Goal: Information Seeking & Learning: Learn about a topic

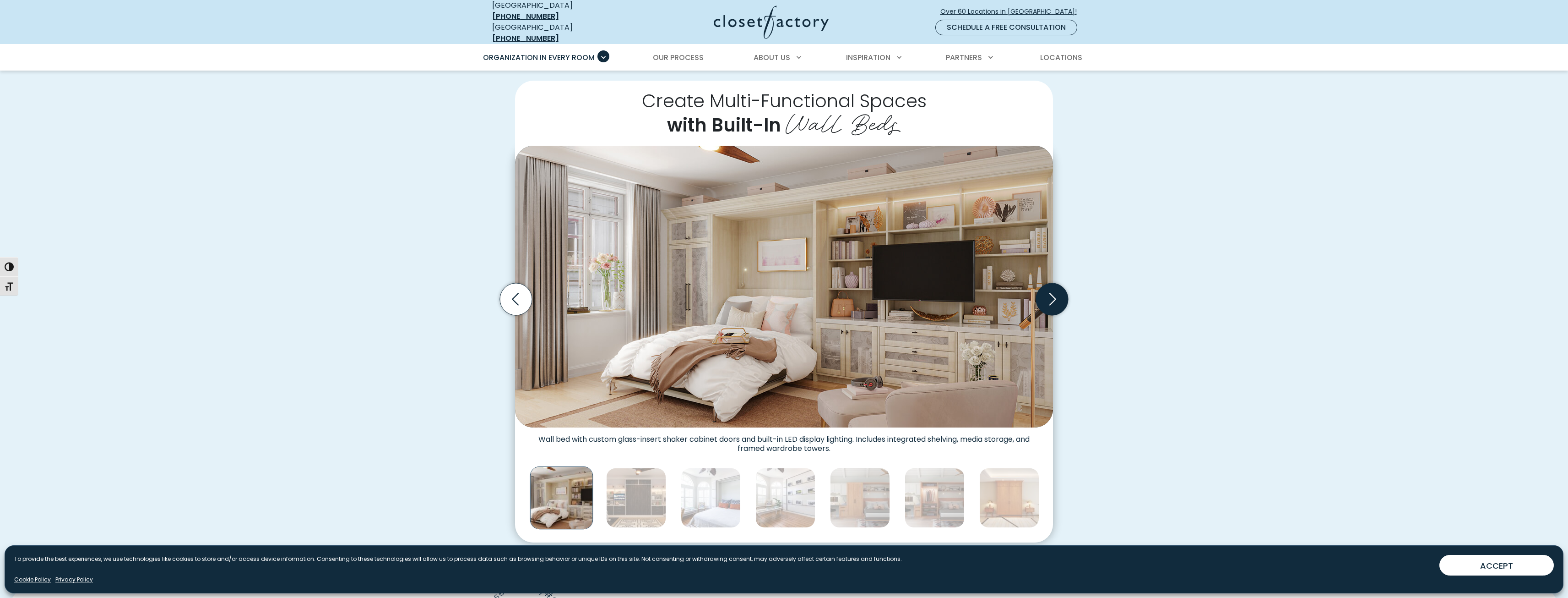
click at [1055, 291] on icon "Next slide" at bounding box center [1052, 299] width 32 height 32
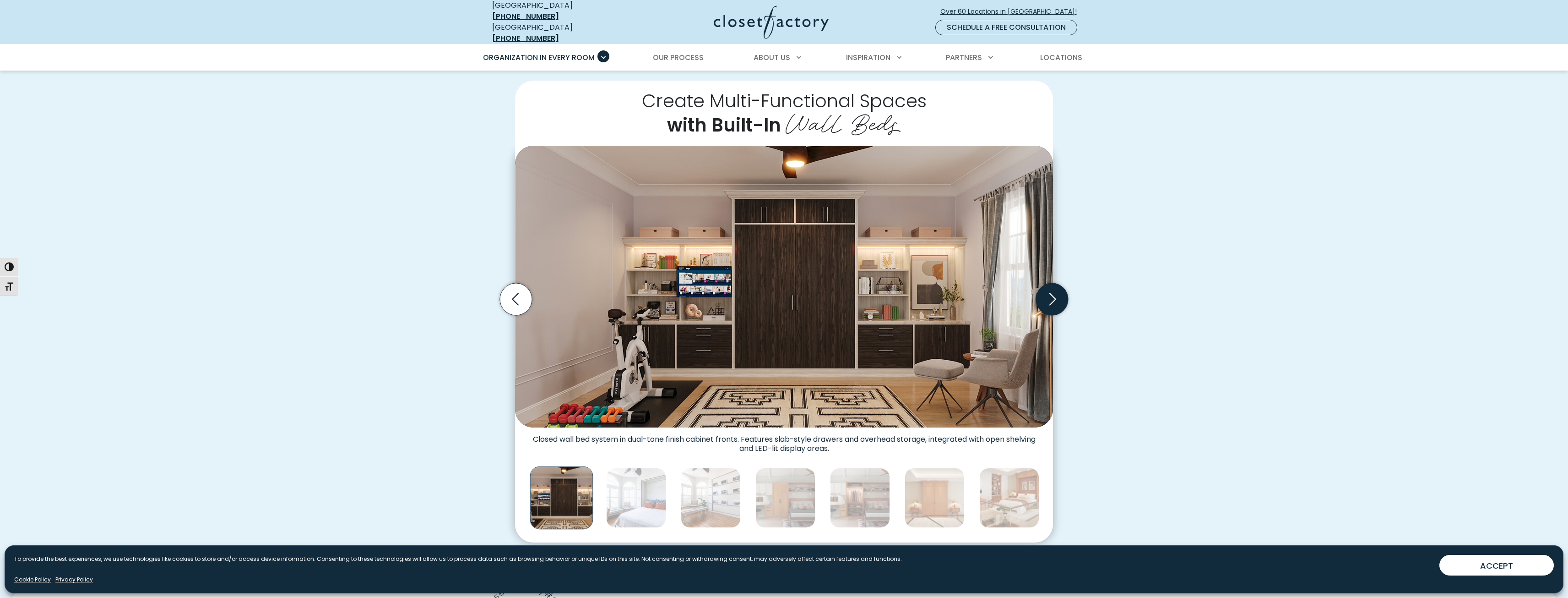
click at [1040, 293] on icon "Next slide" at bounding box center [1052, 299] width 32 height 32
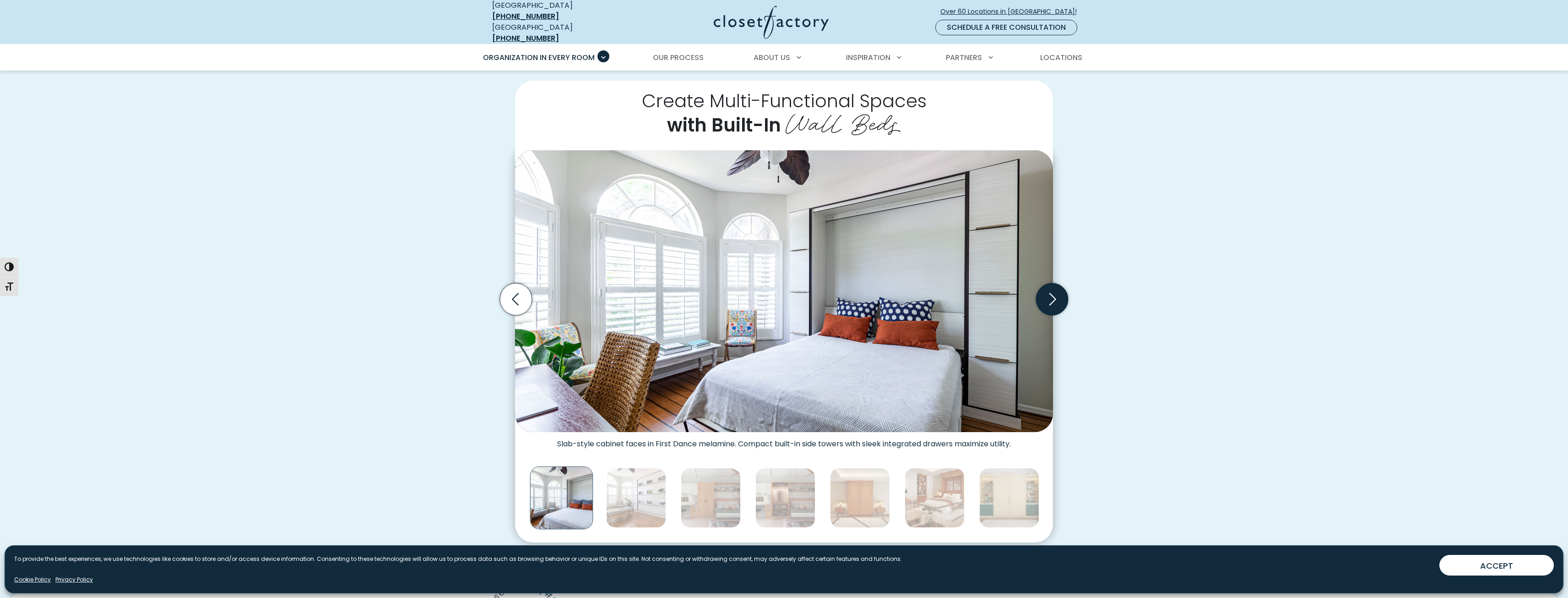
click at [1040, 293] on icon "Next slide" at bounding box center [1052, 299] width 32 height 32
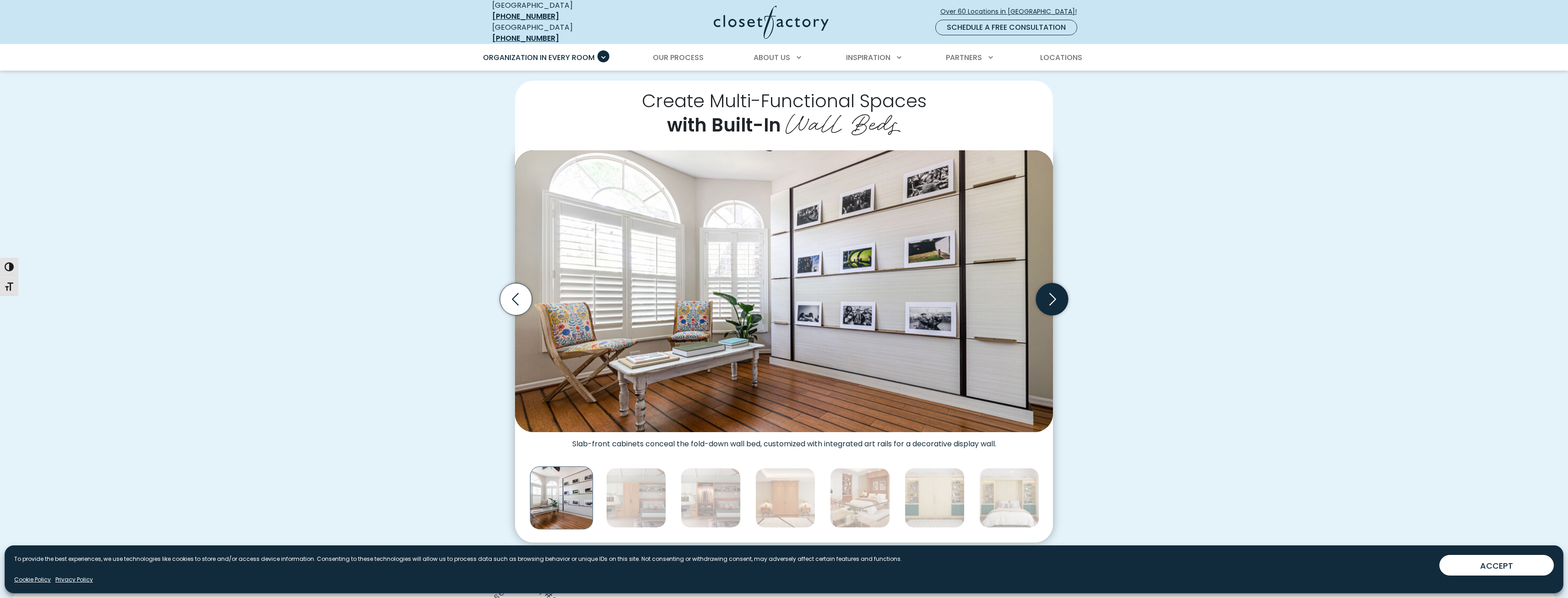
click at [1040, 293] on icon "Next slide" at bounding box center [1052, 299] width 32 height 32
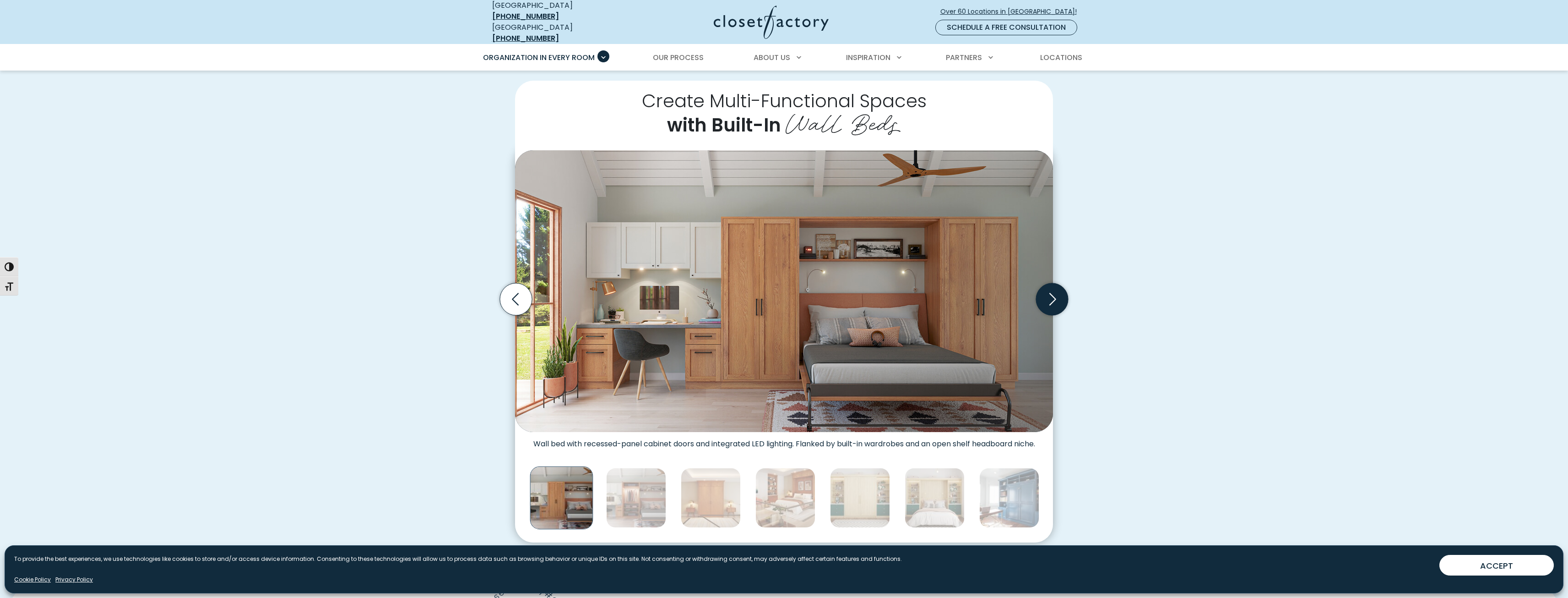
click at [1040, 293] on icon "Next slide" at bounding box center [1052, 299] width 32 height 32
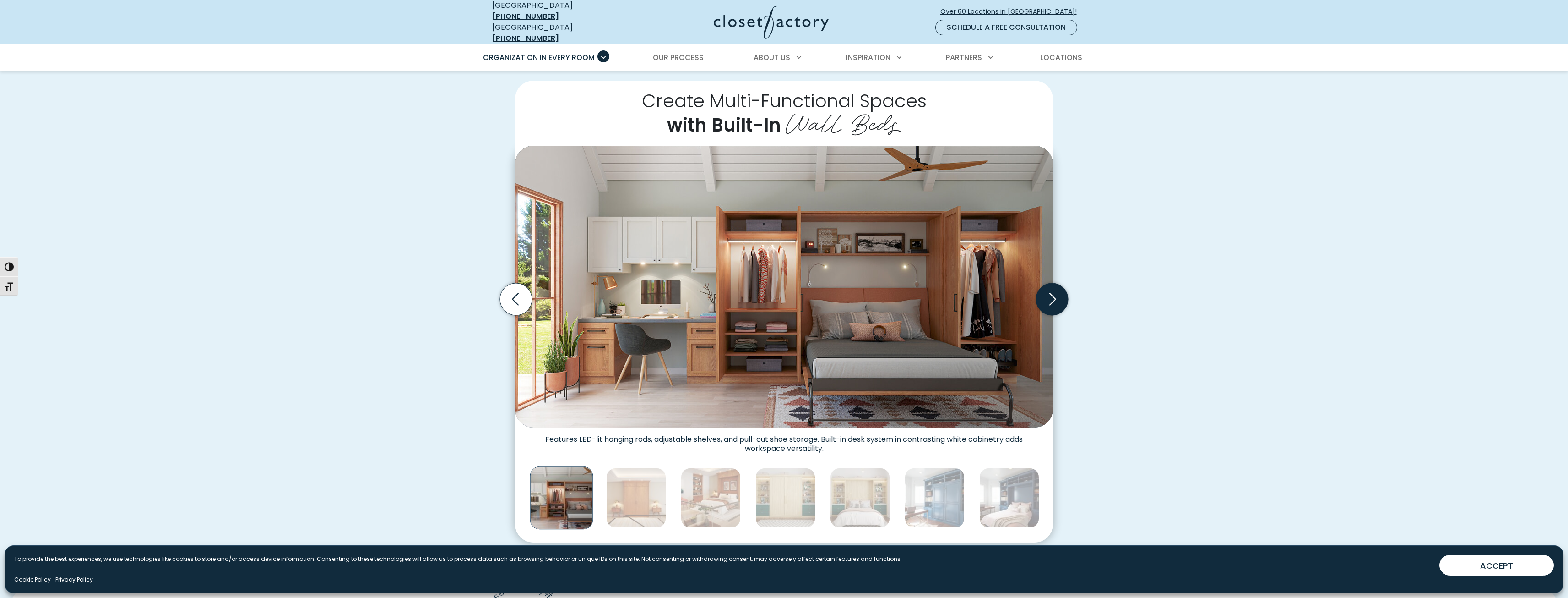
click at [1045, 293] on icon "Next slide" at bounding box center [1052, 299] width 32 height 32
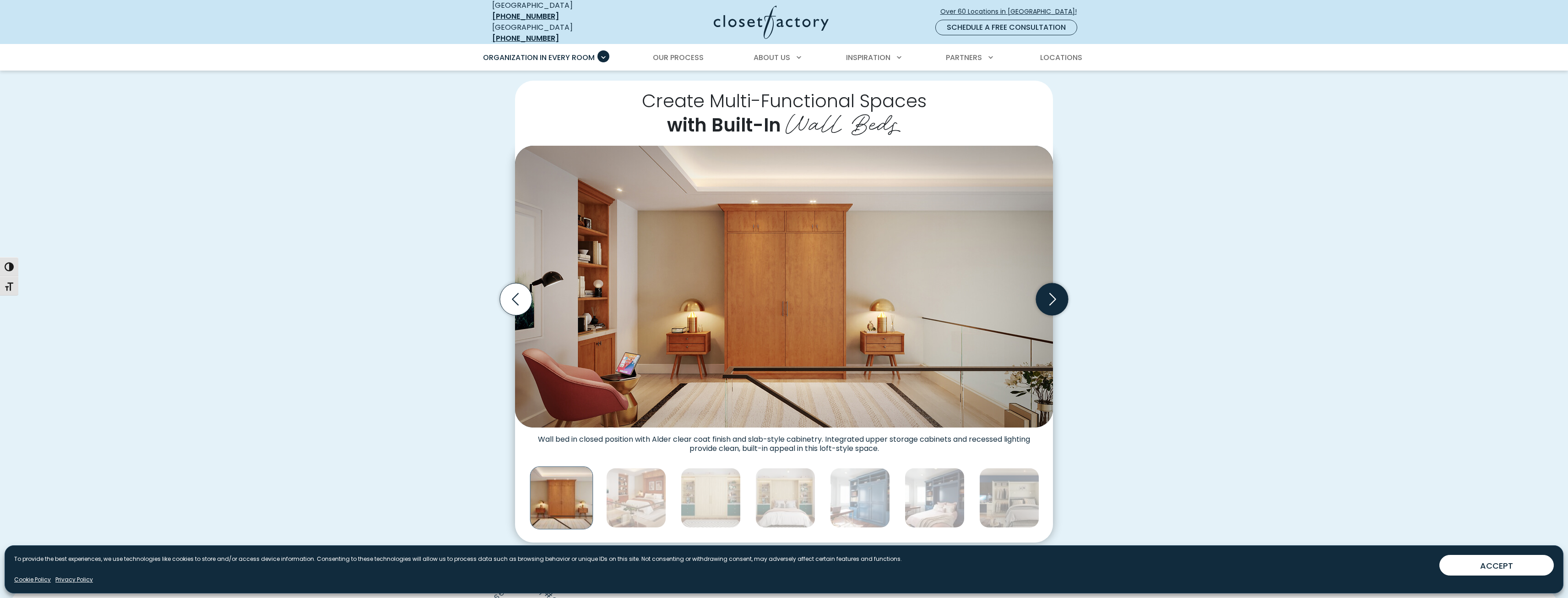
click at [1045, 293] on icon "Next slide" at bounding box center [1052, 299] width 32 height 32
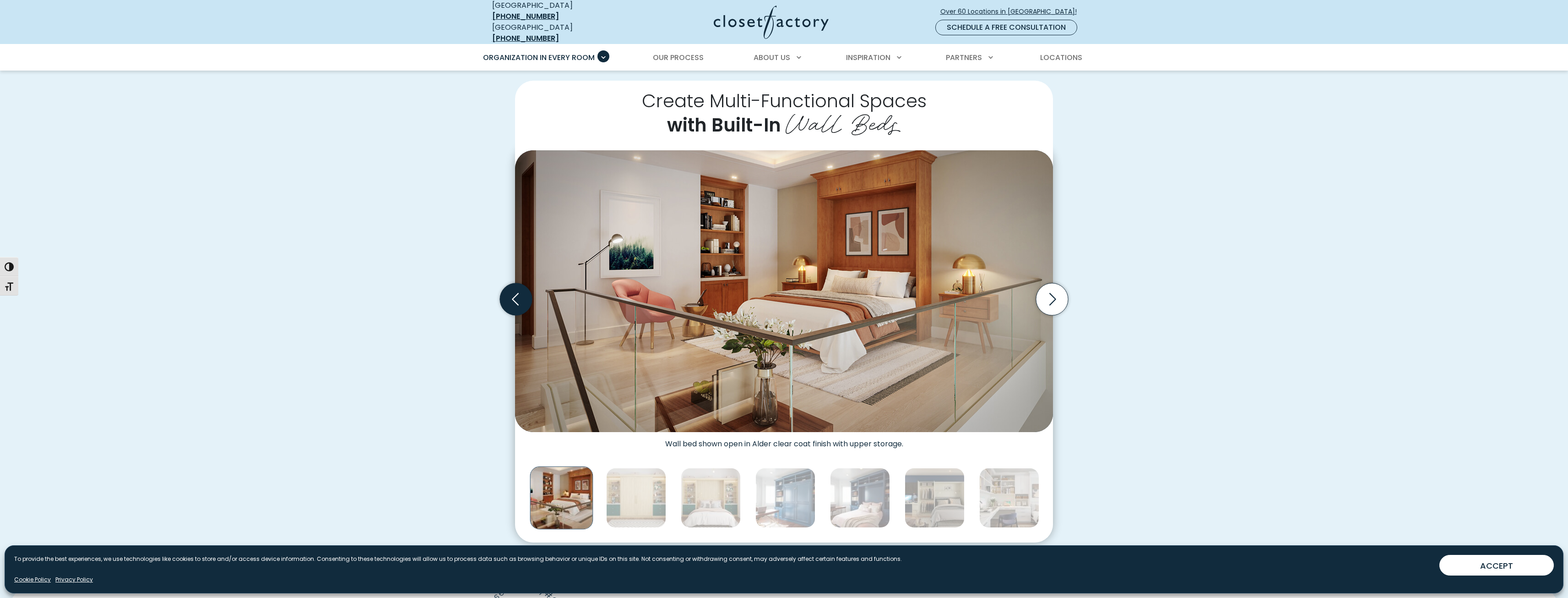
click at [523, 297] on icon "Previous slide" at bounding box center [516, 299] width 32 height 32
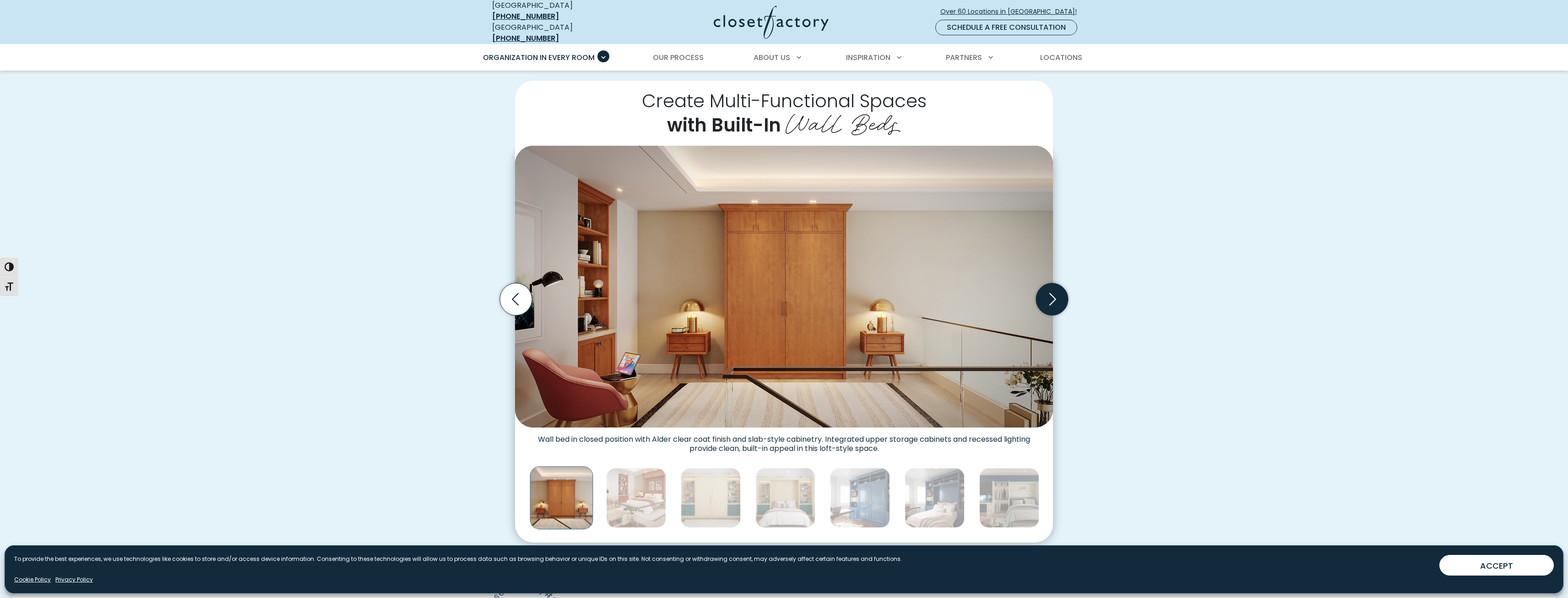
click at [1049, 297] on icon "Next slide" at bounding box center [1052, 299] width 32 height 32
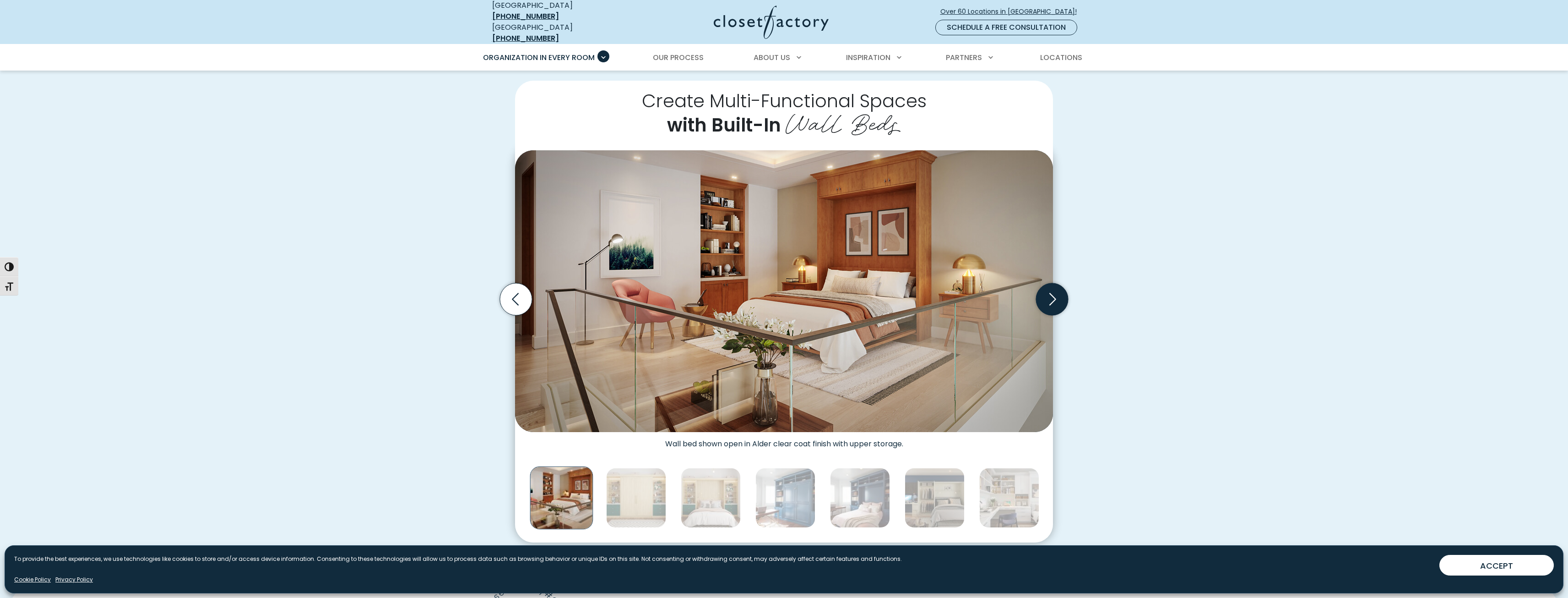
click at [1050, 297] on icon "Next slide" at bounding box center [1052, 299] width 7 height 12
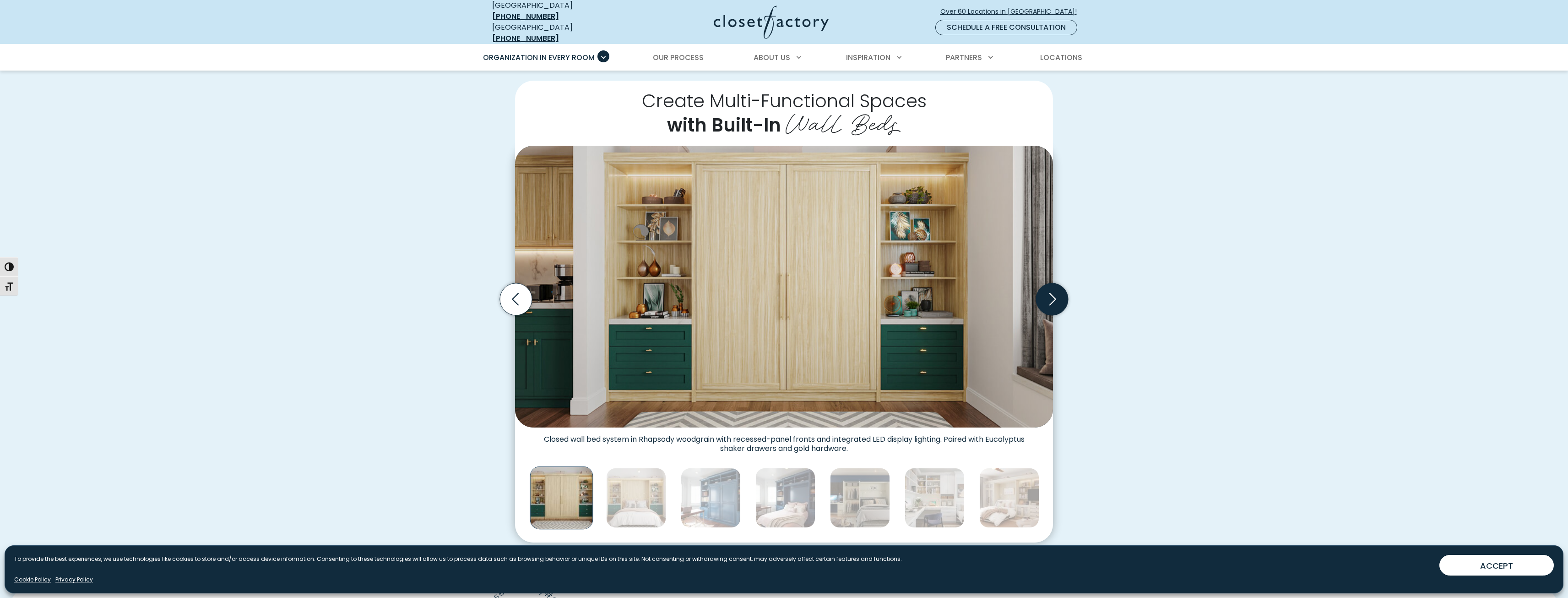
click at [1057, 298] on icon "Next slide" at bounding box center [1052, 299] width 32 height 32
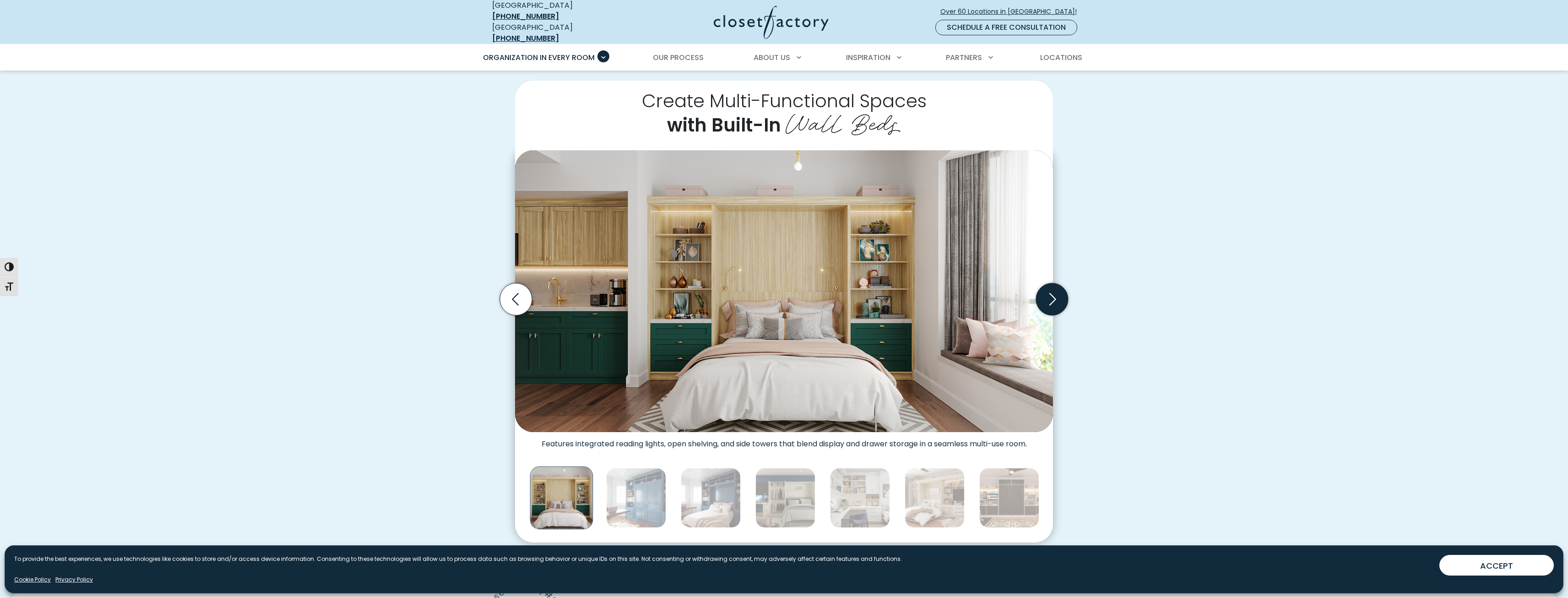
click at [1057, 298] on icon "Next slide" at bounding box center [1052, 299] width 32 height 32
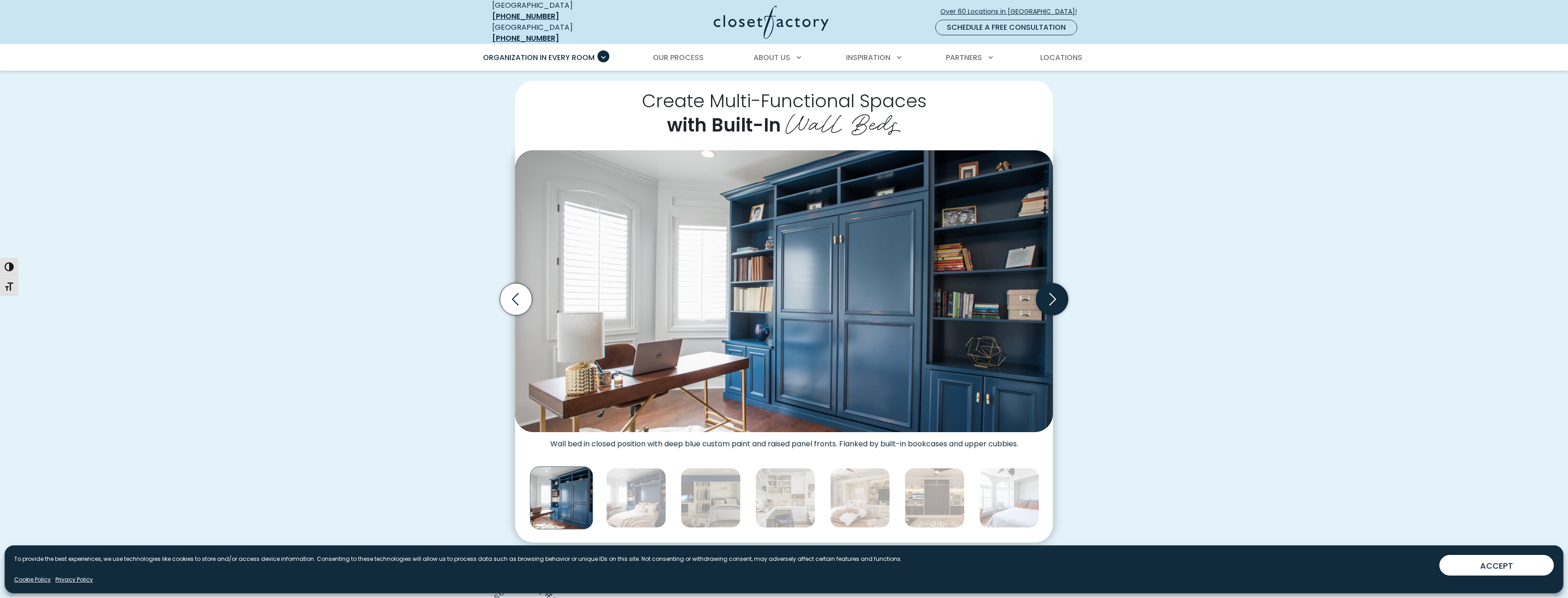
click at [1057, 298] on icon "Next slide" at bounding box center [1052, 299] width 32 height 32
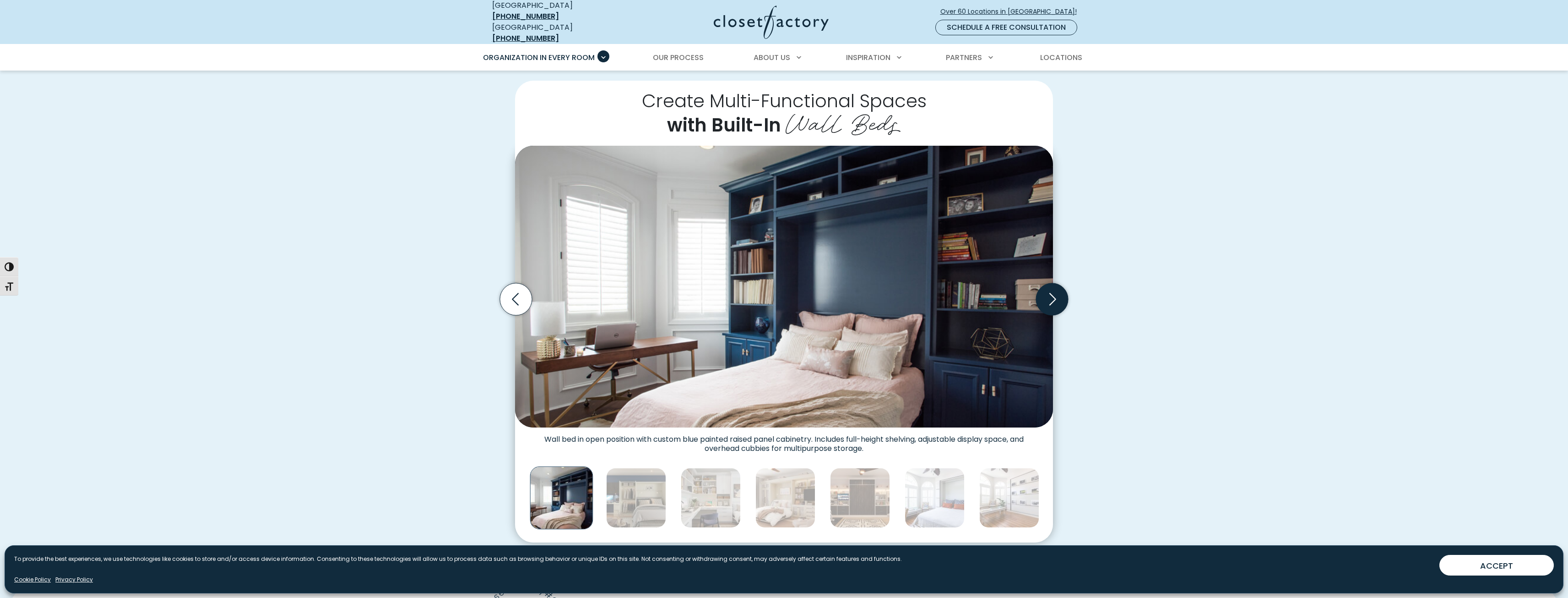
click at [1057, 298] on icon "Next slide" at bounding box center [1052, 299] width 32 height 32
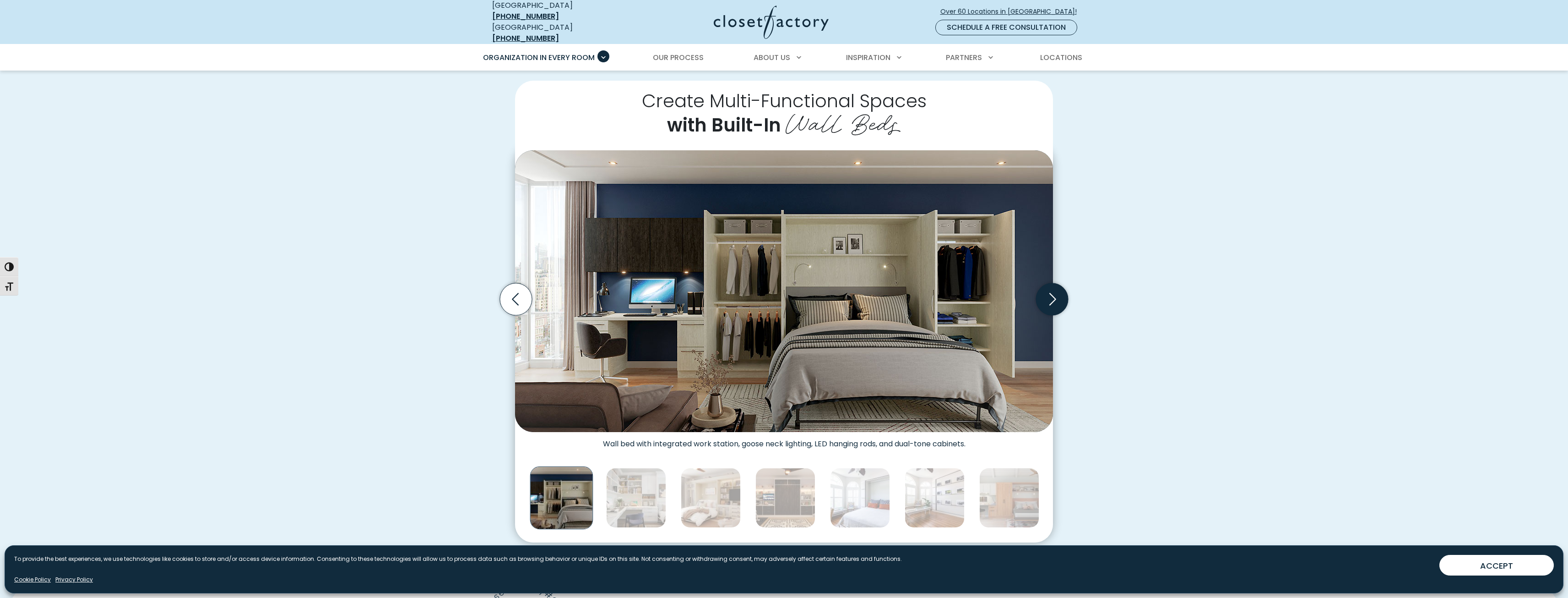
click at [1057, 298] on icon "Next slide" at bounding box center [1052, 299] width 32 height 32
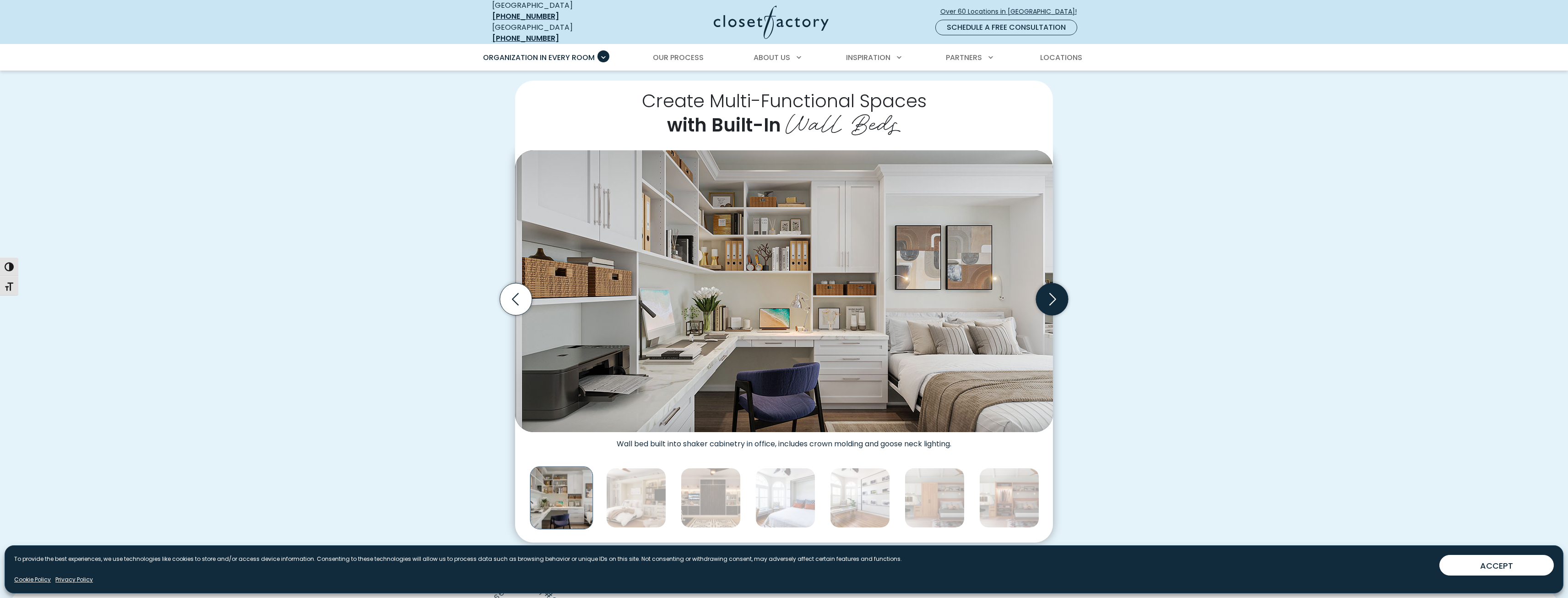
click at [1057, 298] on icon "Next slide" at bounding box center [1052, 299] width 32 height 32
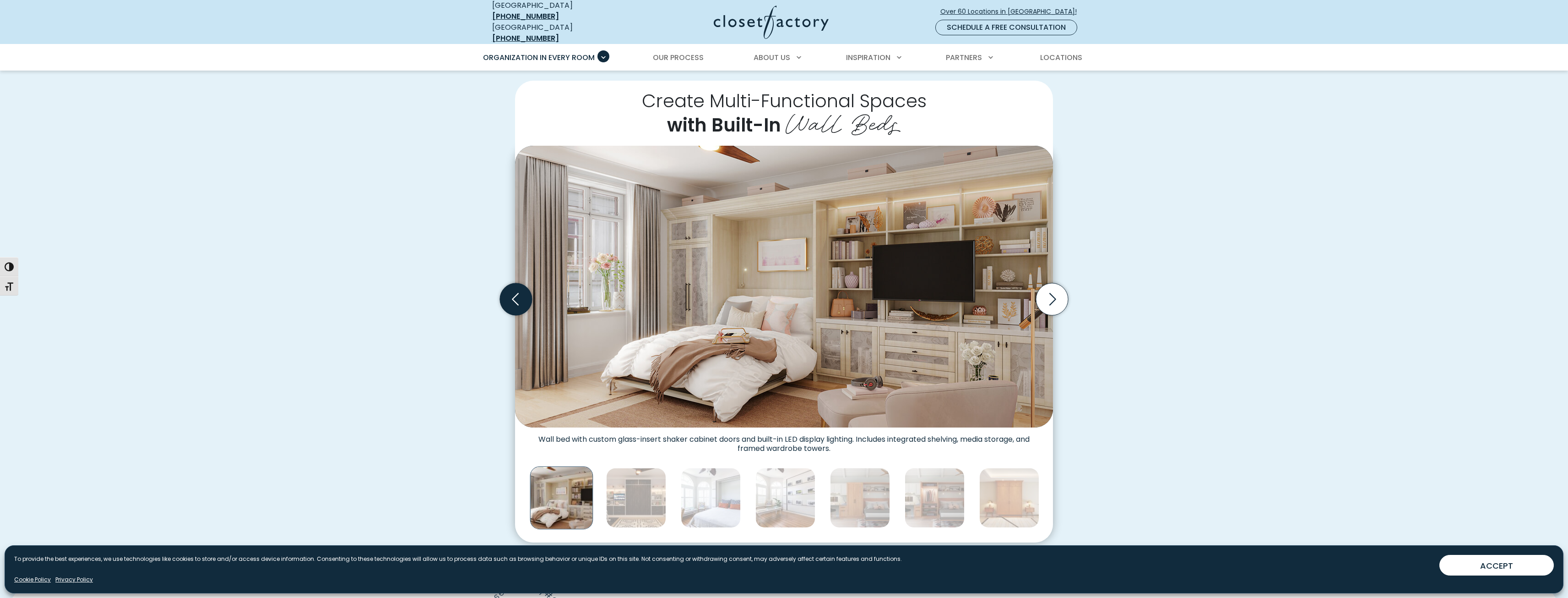
click at [519, 296] on icon "Previous slide" at bounding box center [516, 299] width 32 height 32
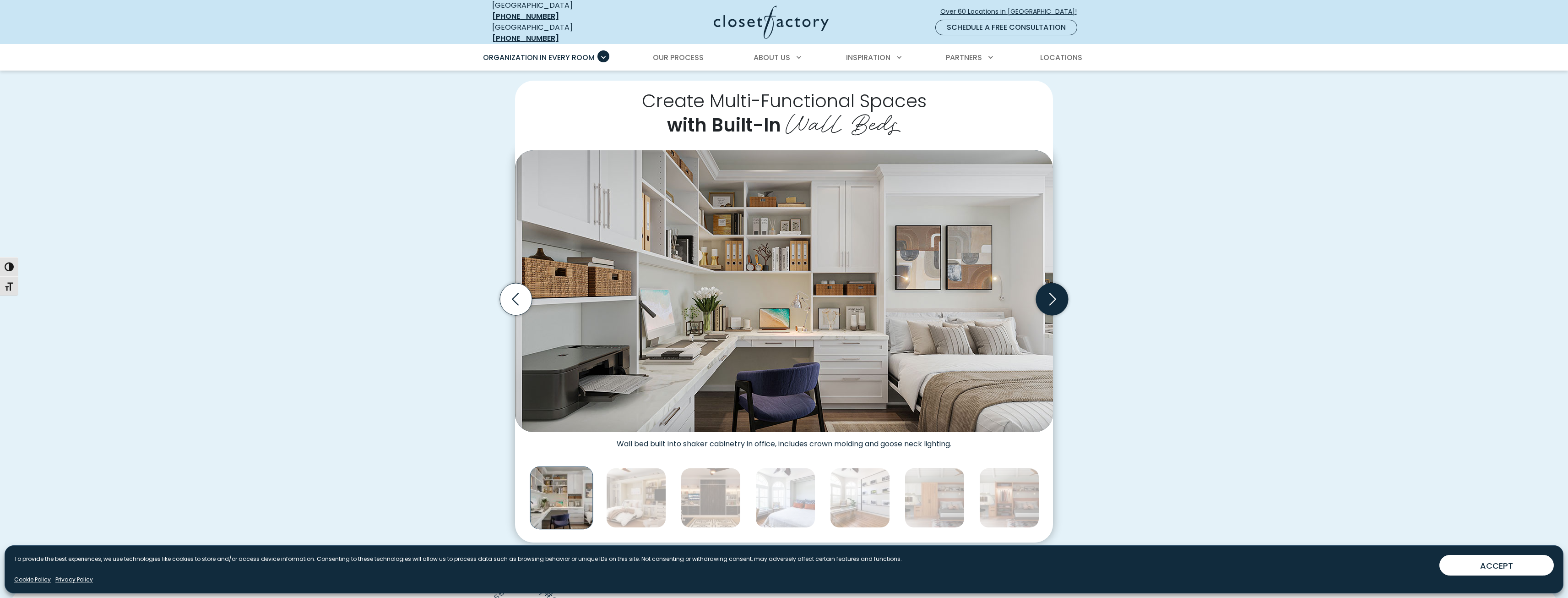
click at [1052, 295] on icon "Next slide" at bounding box center [1052, 299] width 7 height 12
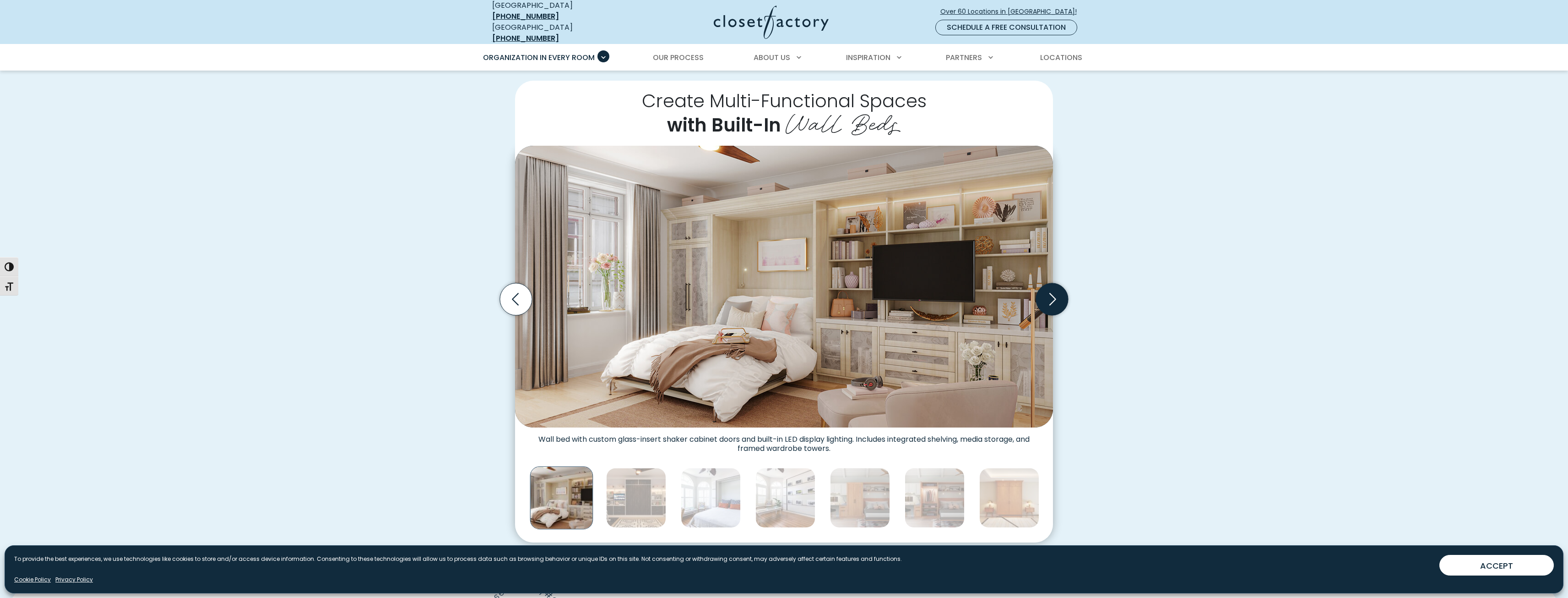
click at [1053, 294] on icon "Next slide" at bounding box center [1052, 299] width 32 height 32
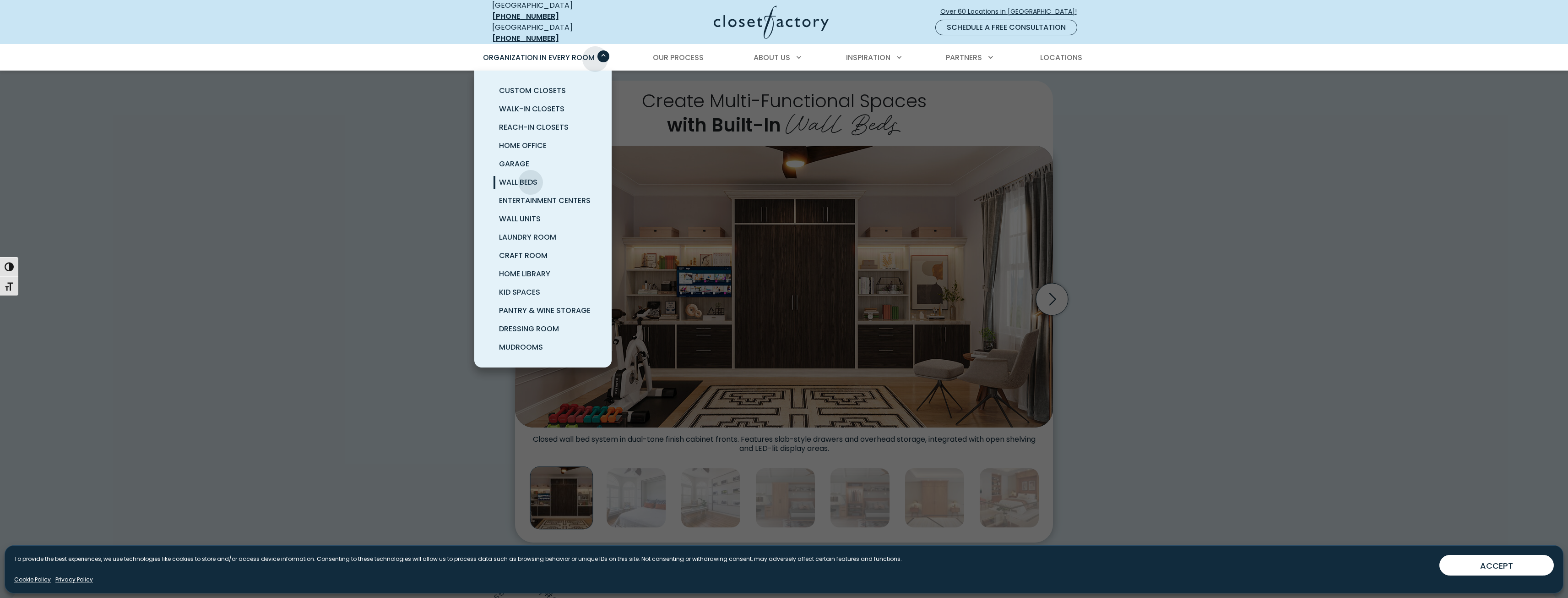
click at [598, 51] on span "Primary Menu" at bounding box center [604, 57] width 12 height 12
click at [534, 252] on span "Craft Room" at bounding box center [523, 255] width 49 height 10
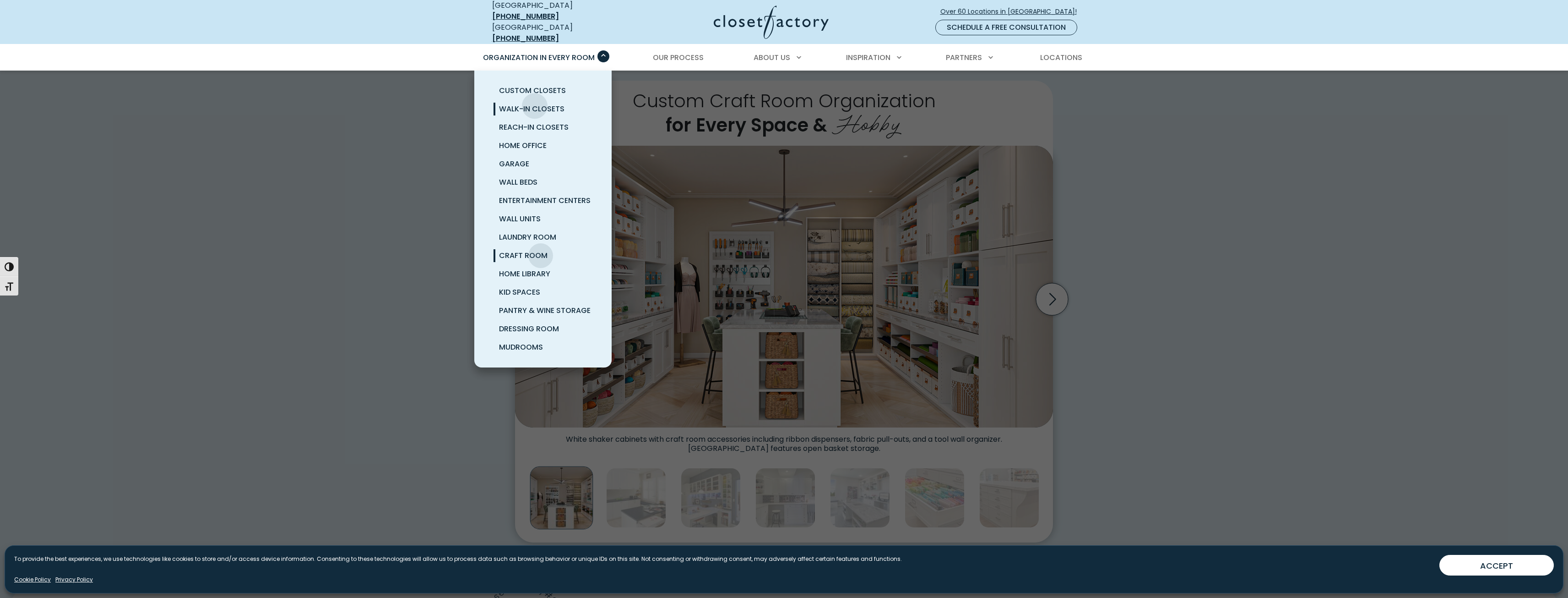
click at [534, 104] on span "Walk-In Closets" at bounding box center [532, 108] width 66 height 10
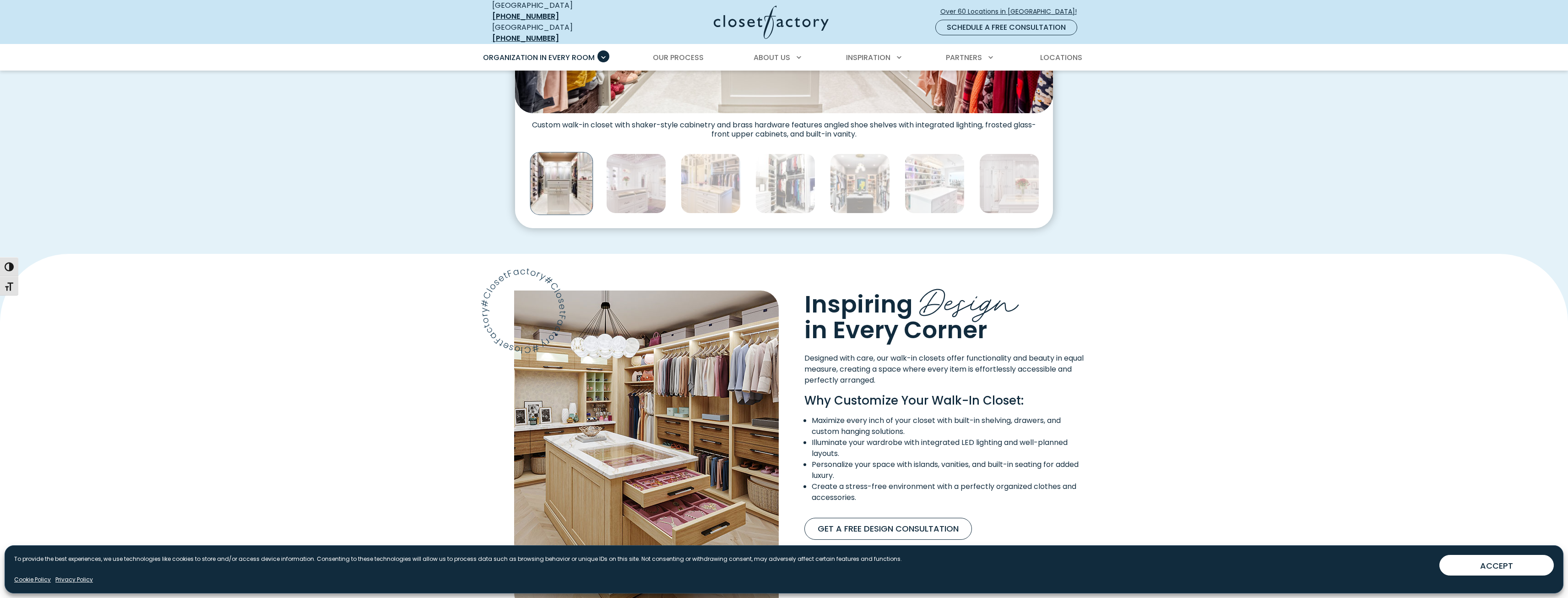
scroll to position [550, 0]
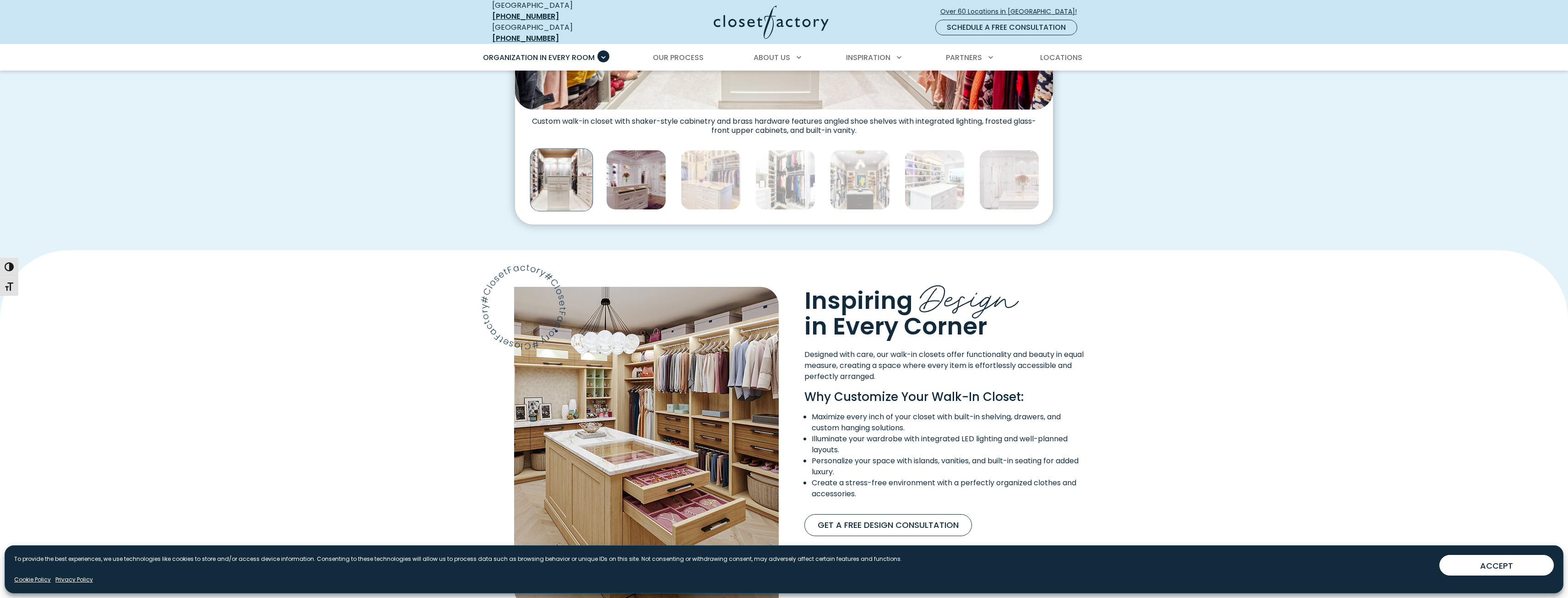
click at [618, 196] on img "Thumbnail Gallery" at bounding box center [636, 180] width 60 height 60
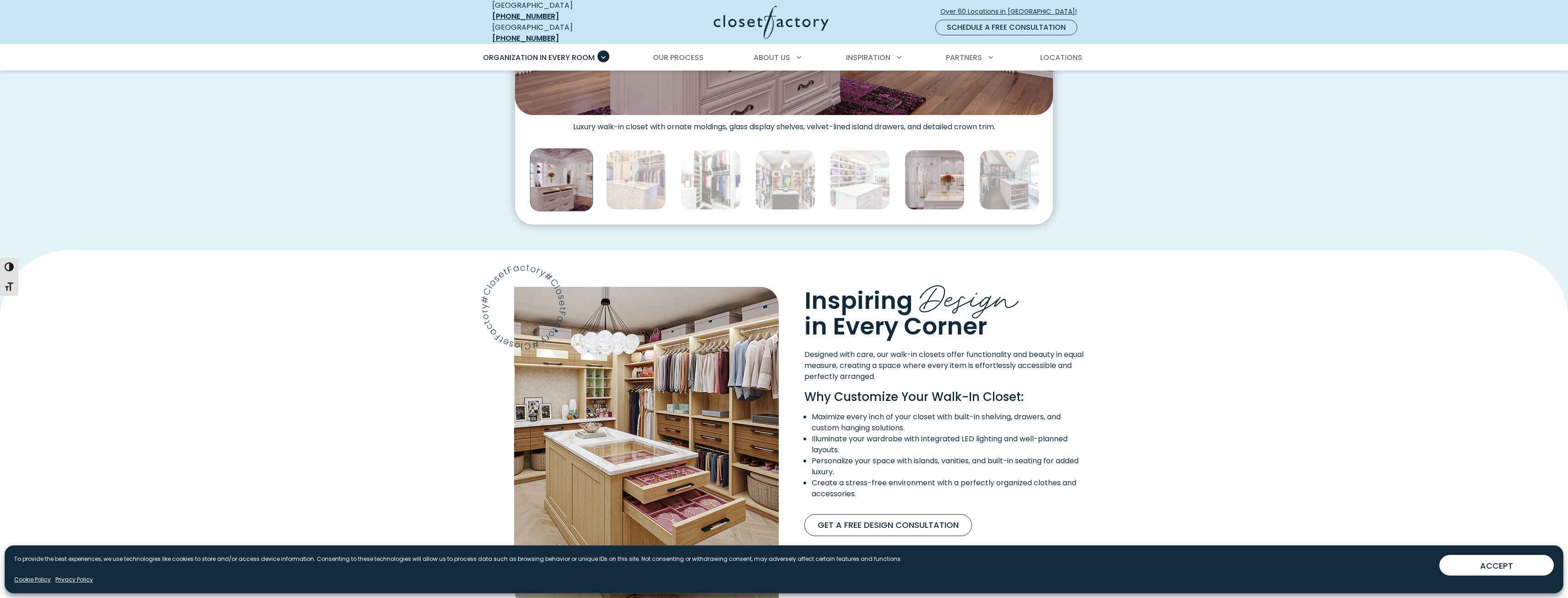
click at [911, 193] on img "Thumbnail Gallery" at bounding box center [934, 180] width 60 height 60
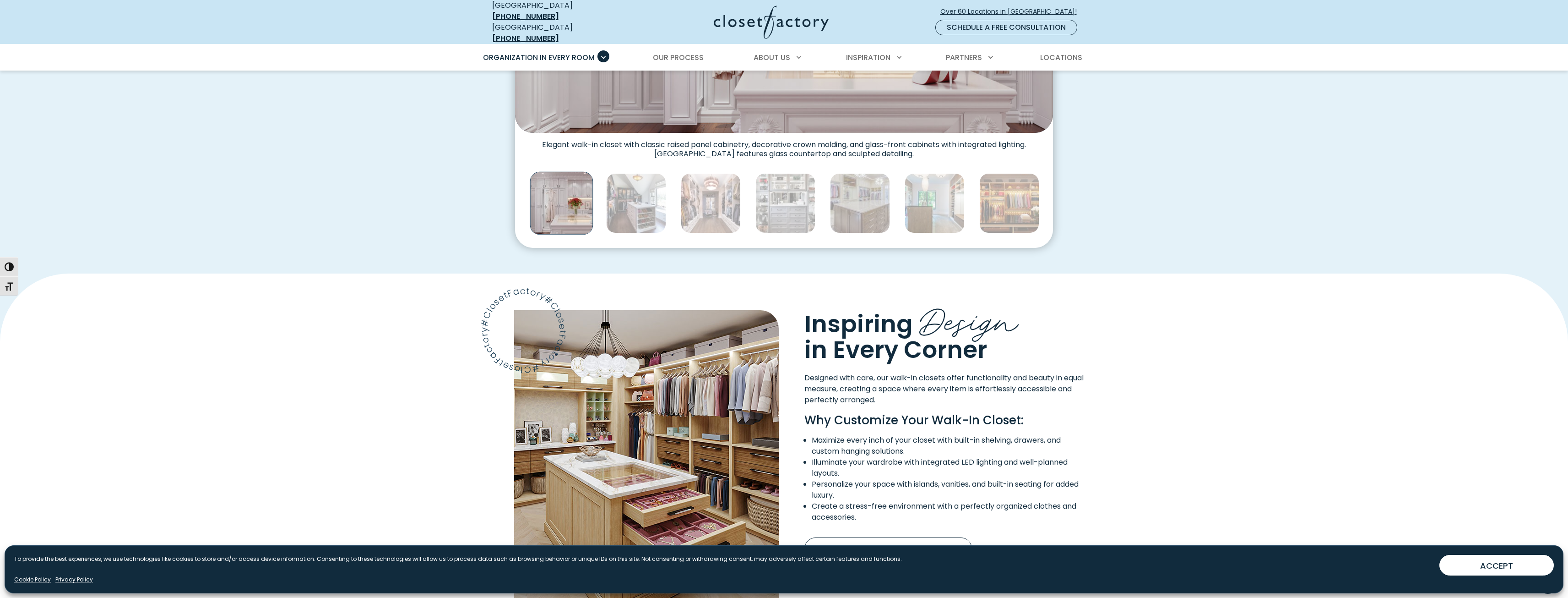
scroll to position [367, 0]
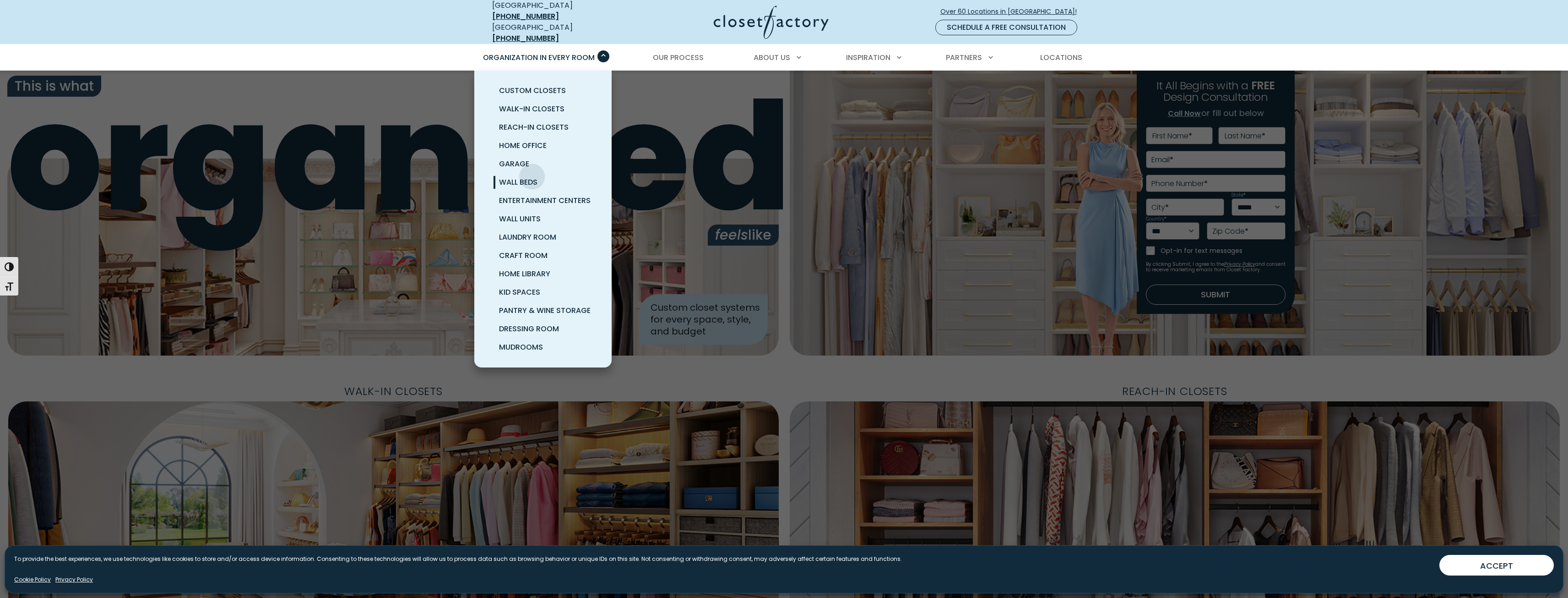
click at [532, 173] on link "Wall Beds" at bounding box center [554, 182] width 138 height 18
